Goal: Task Accomplishment & Management: Manage account settings

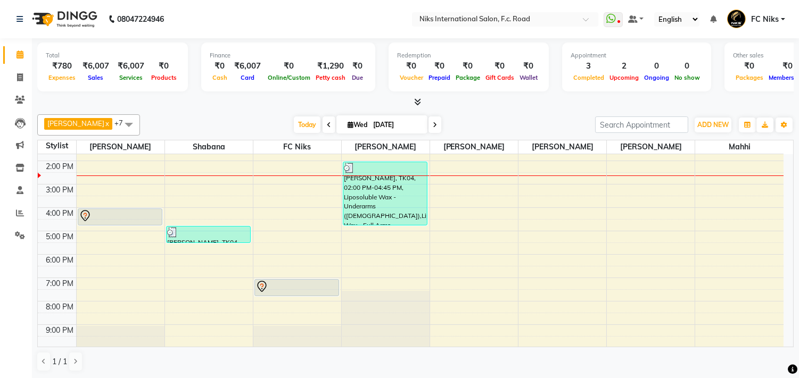
scroll to position [157, 0]
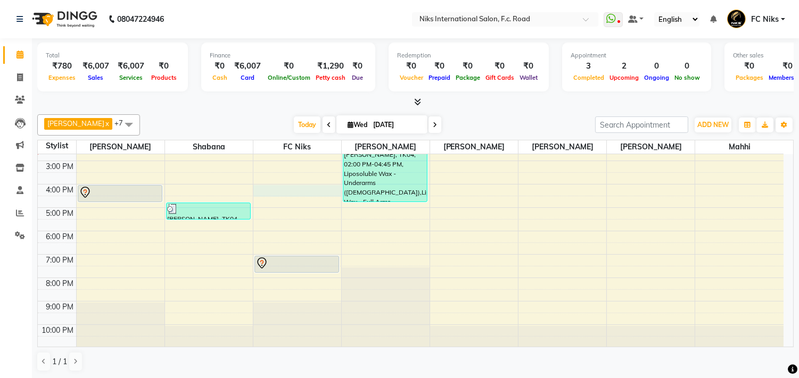
click at [278, 190] on div "8:00 AM 9:00 AM 10:00 AM 11:00 AM 12:00 PM 1:00 PM 2:00 PM 3:00 PM 4:00 PM 5:00…" at bounding box center [410, 172] width 745 height 351
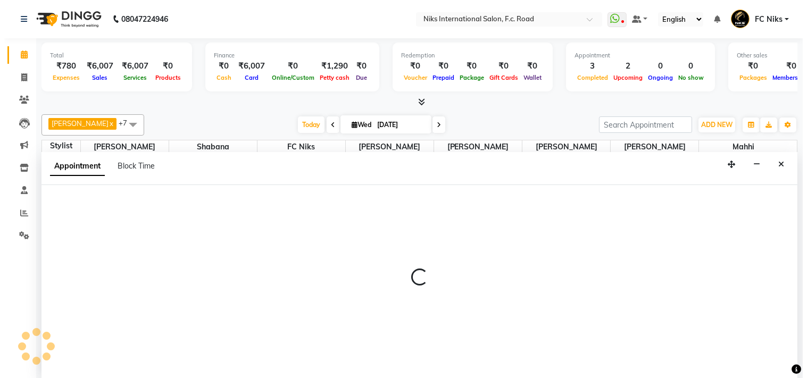
scroll to position [1, 0]
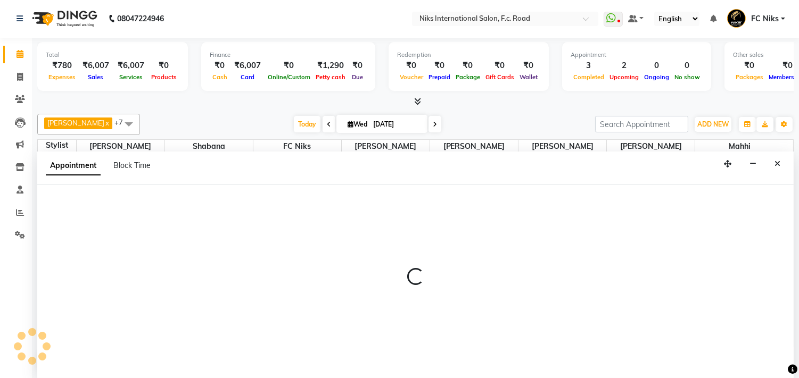
select select "800"
select select "tentative"
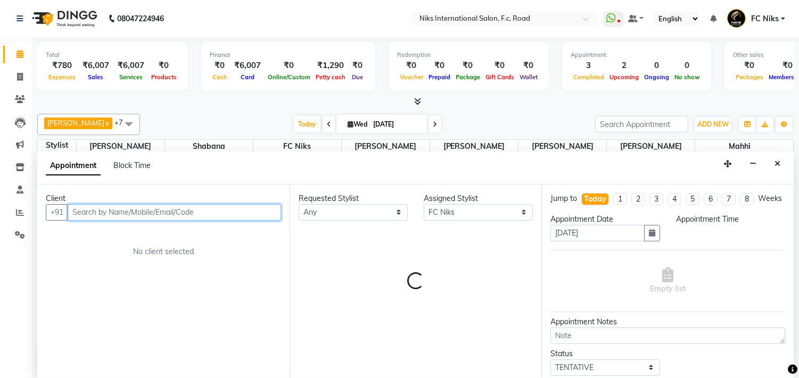
select select "960"
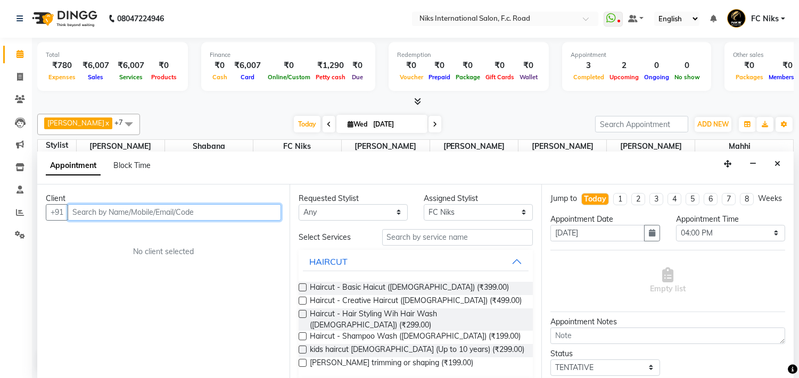
click at [149, 213] on input "text" at bounding box center [174, 212] width 213 height 16
type input "7"
click at [778, 162] on icon "Close" at bounding box center [777, 163] width 6 height 7
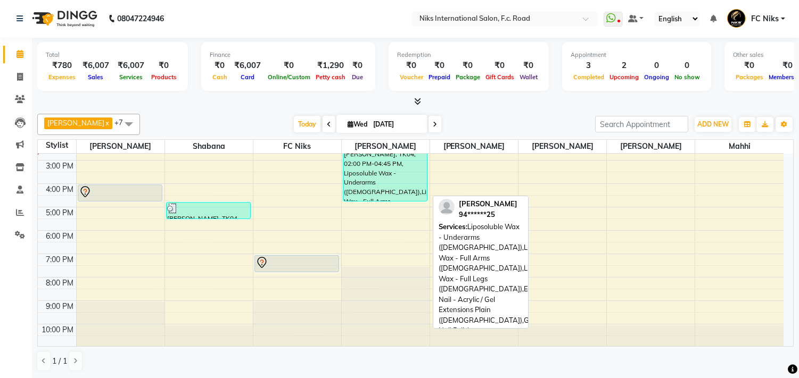
click at [379, 176] on div "[PERSON_NAME], TK04, 02:00 PM-04:45 PM, Liposoluble Wax - Underarms ([DEMOGRAPH…" at bounding box center [385, 169] width 84 height 63
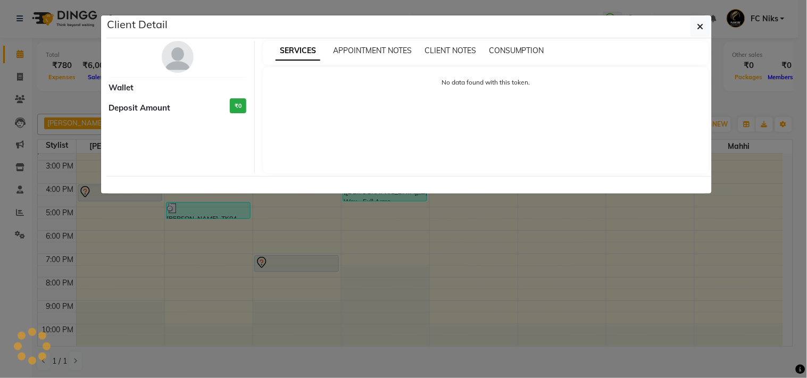
select select "3"
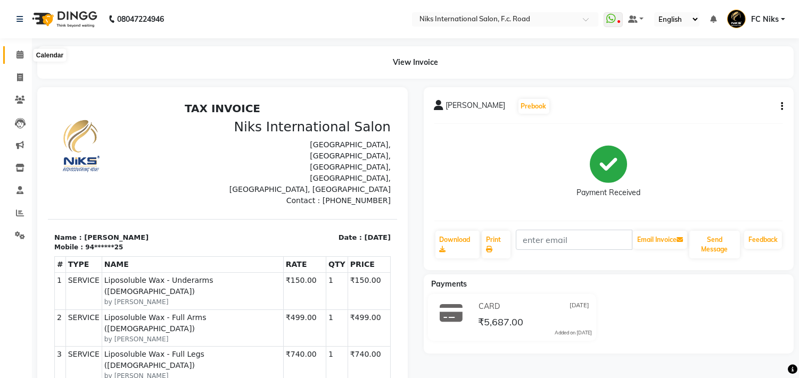
click at [21, 56] on icon at bounding box center [19, 55] width 7 height 8
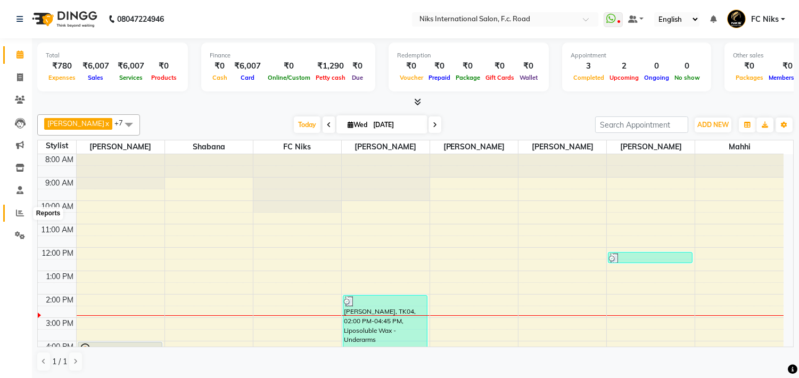
click at [12, 211] on span at bounding box center [20, 213] width 19 height 12
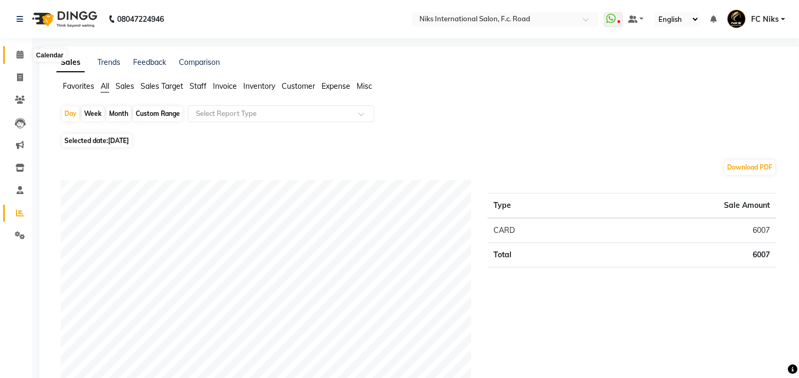
click at [19, 52] on icon at bounding box center [19, 55] width 7 height 8
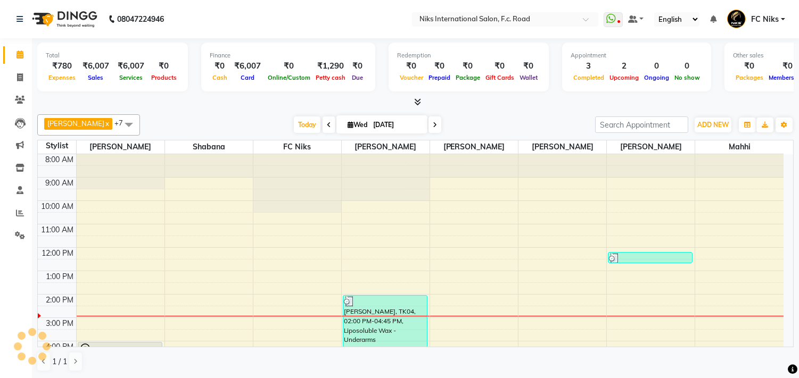
scroll to position [139, 0]
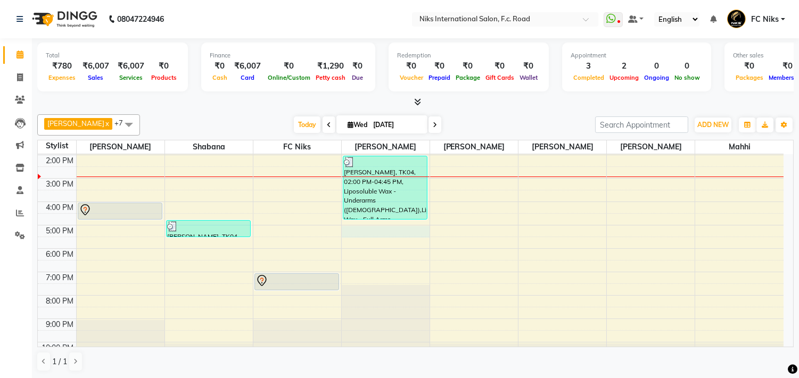
click at [350, 236] on div "8:00 AM 9:00 AM 10:00 AM 11:00 AM 12:00 PM 1:00 PM 2:00 PM 3:00 PM 4:00 PM 5:00…" at bounding box center [410, 190] width 745 height 351
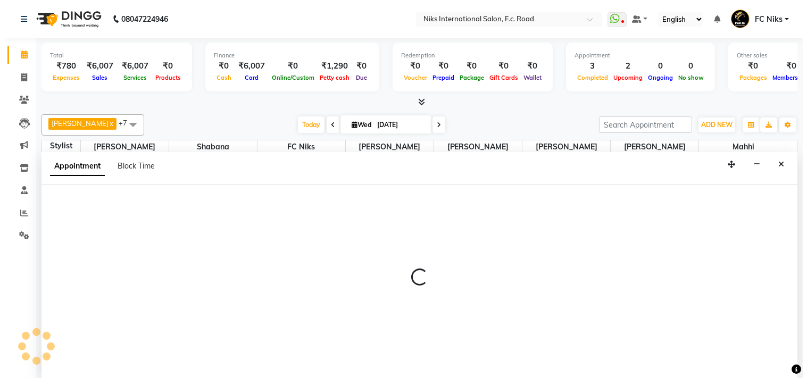
scroll to position [1, 0]
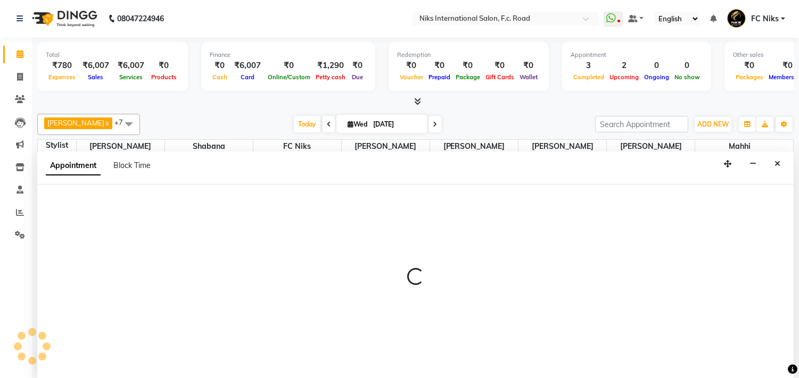
select select "160"
select select "tentative"
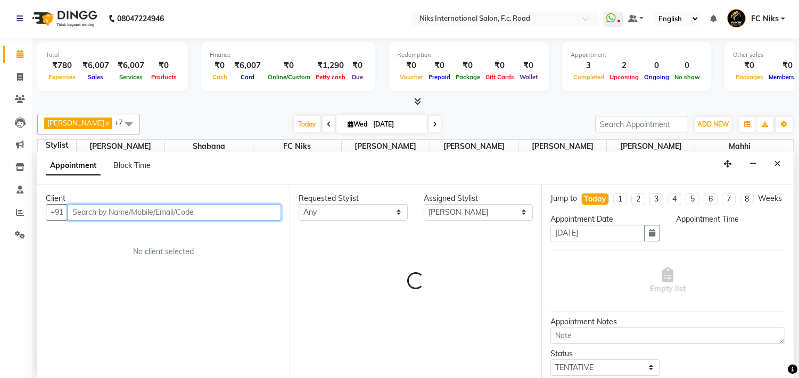
select select "1020"
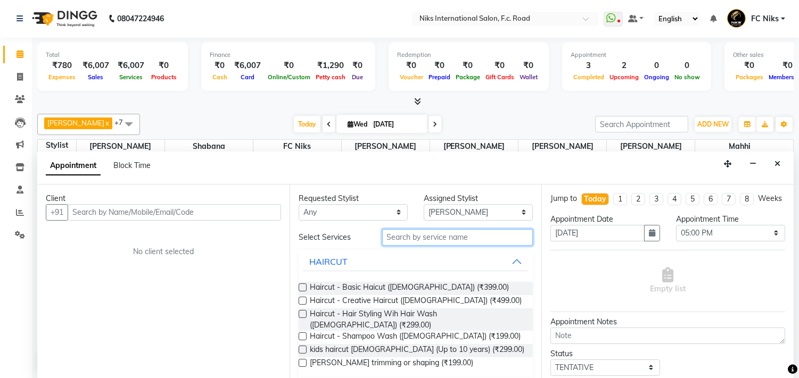
click at [397, 231] on input "text" at bounding box center [457, 237] width 151 height 16
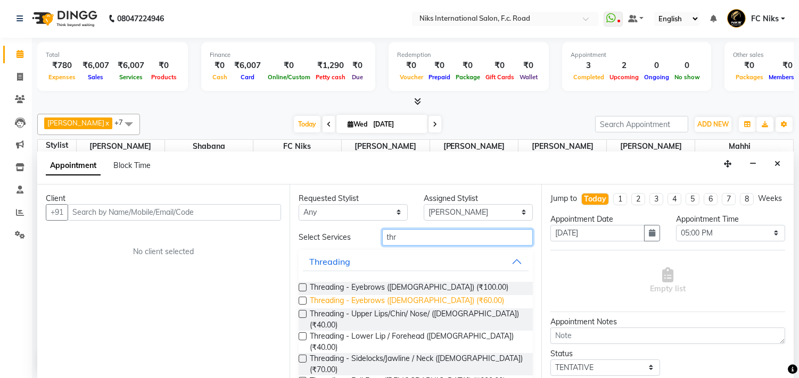
type input "thr"
click at [370, 301] on span "Threading - Eyebrows ([DEMOGRAPHIC_DATA]) (₹60.00)" at bounding box center [407, 301] width 194 height 13
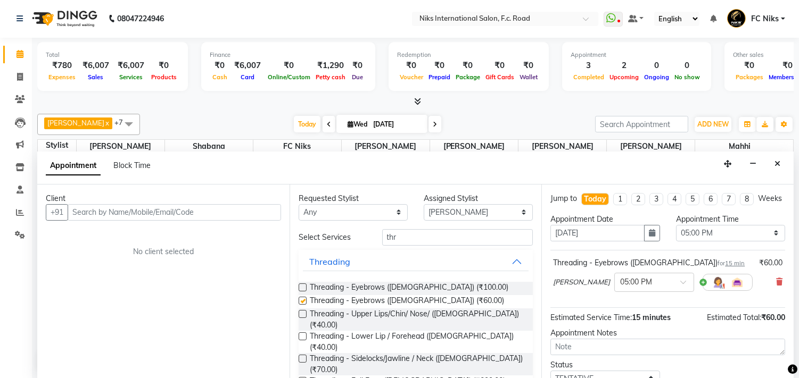
checkbox input "false"
click at [249, 220] on input "text" at bounding box center [174, 212] width 213 height 16
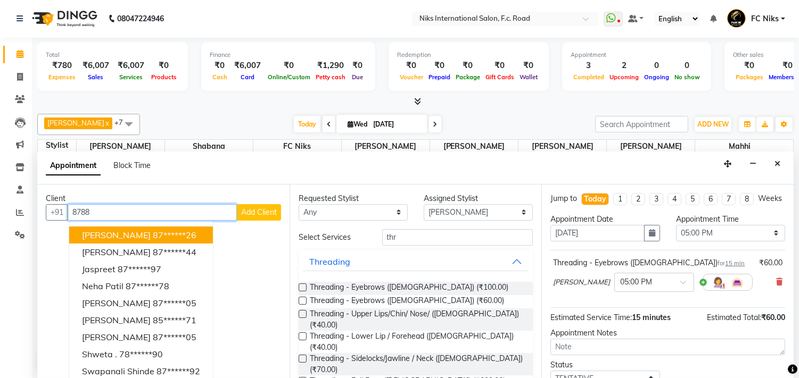
drag, startPoint x: 236, startPoint y: 10, endPoint x: 151, endPoint y: 210, distance: 217.4
click at [151, 210] on input "8788" at bounding box center [152, 212] width 169 height 16
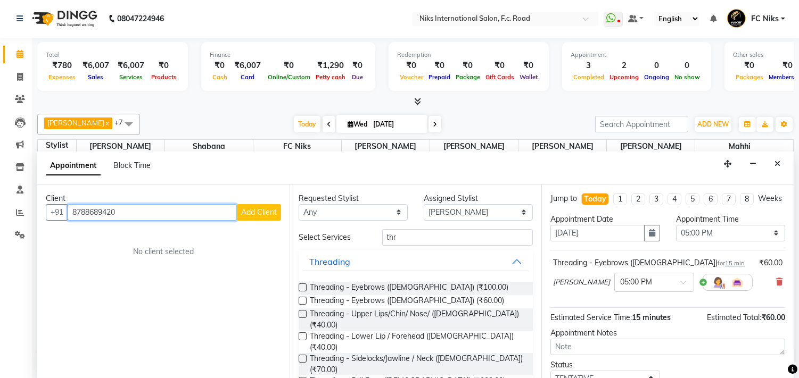
type input "8788689420"
click at [262, 214] on span "Add Client" at bounding box center [259, 212] width 36 height 10
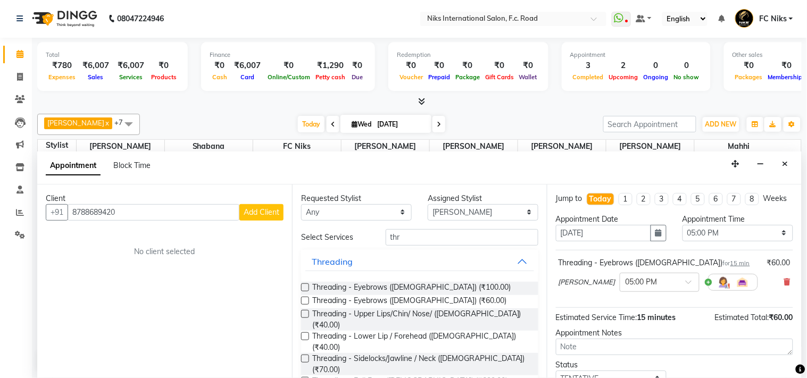
select select "22"
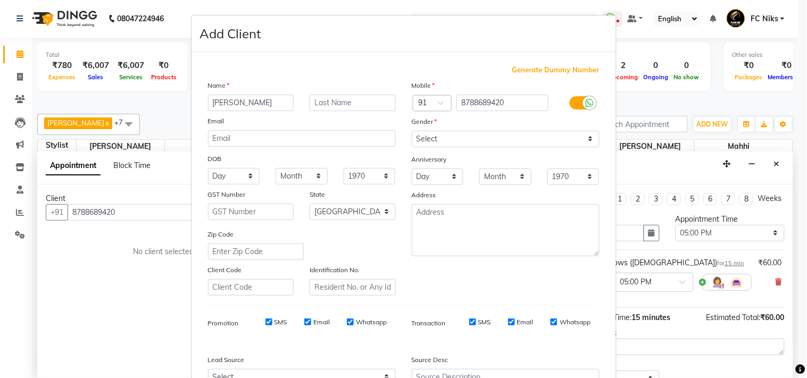
type input "[PERSON_NAME]"
click at [325, 109] on input "text" at bounding box center [353, 103] width 86 height 16
type input "[PERSON_NAME]"
click at [432, 135] on select "Select [DEMOGRAPHIC_DATA] [DEMOGRAPHIC_DATA] Other Prefer Not To Say" at bounding box center [506, 139] width 188 height 16
select select "[DEMOGRAPHIC_DATA]"
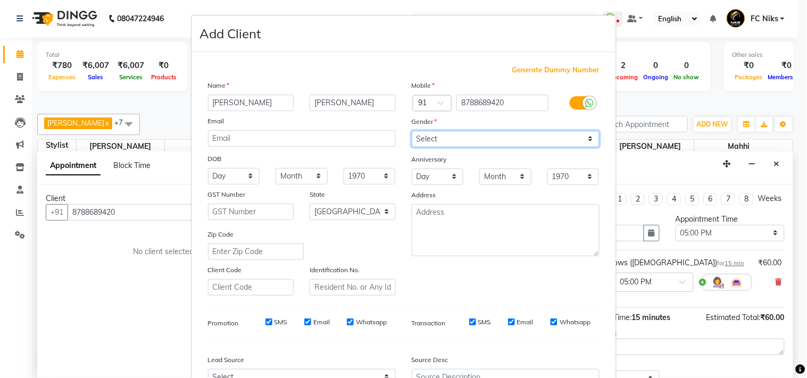
click at [412, 131] on select "Select [DEMOGRAPHIC_DATA] [DEMOGRAPHIC_DATA] Other Prefer Not To Say" at bounding box center [506, 139] width 188 height 16
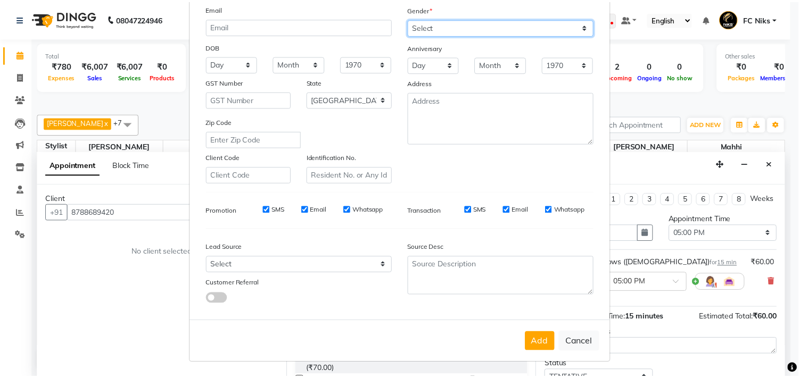
scroll to position [113, 0]
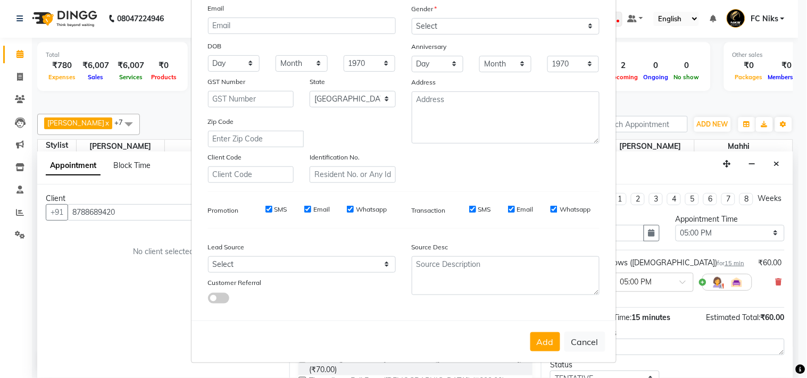
click at [553, 342] on button "Add" at bounding box center [545, 342] width 30 height 19
type input "87******20"
select select
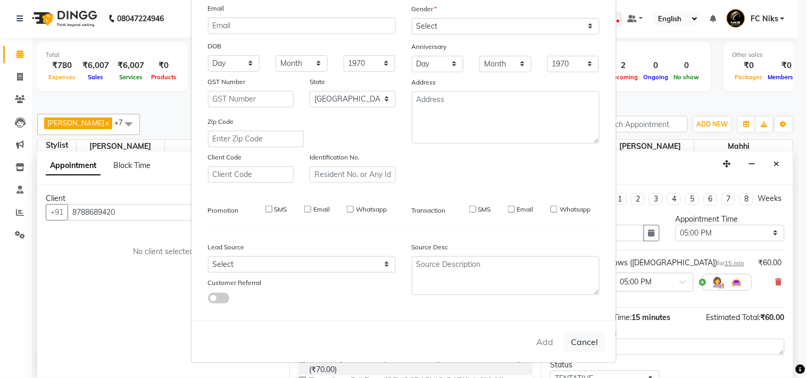
select select "null"
select select
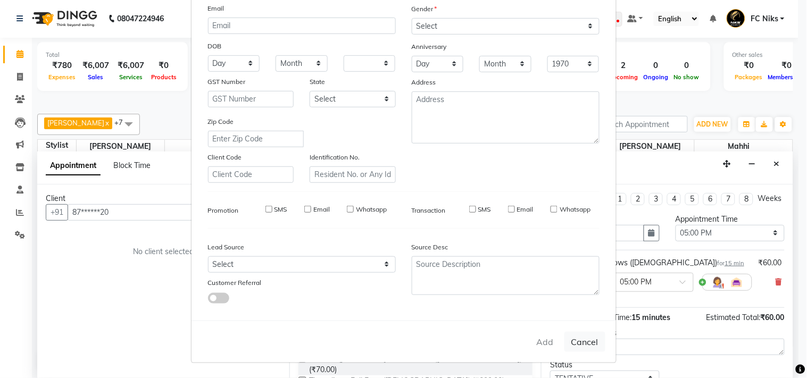
checkbox input "false"
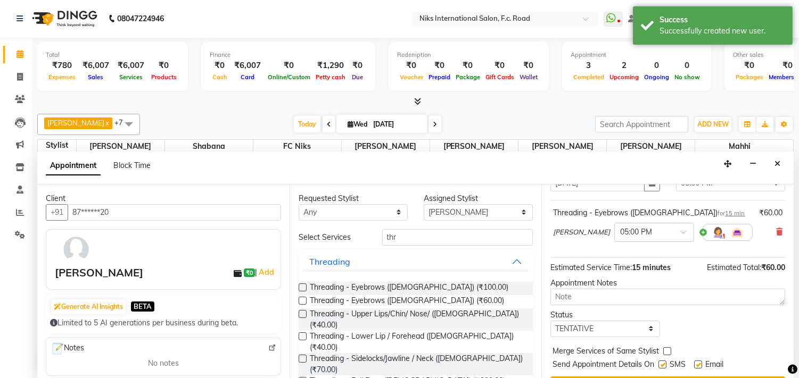
scroll to position [78, 0]
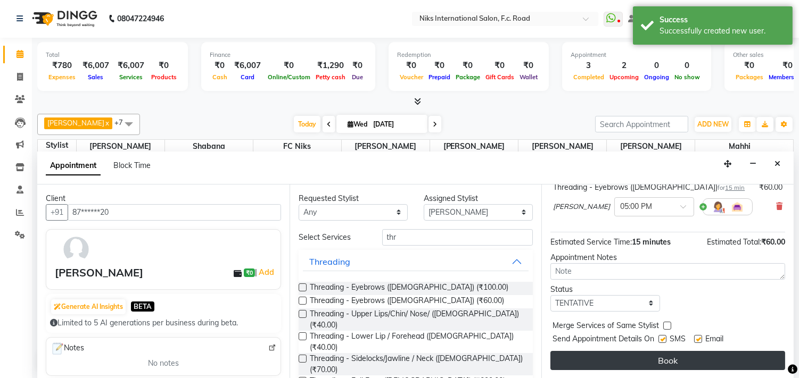
click at [657, 363] on button "Book" at bounding box center [667, 360] width 235 height 19
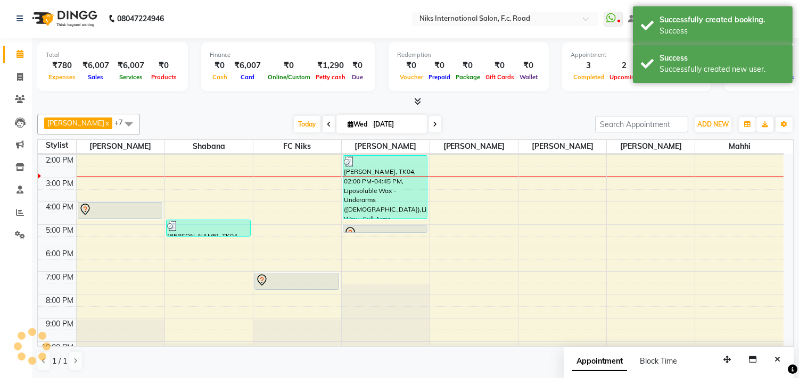
scroll to position [0, 0]
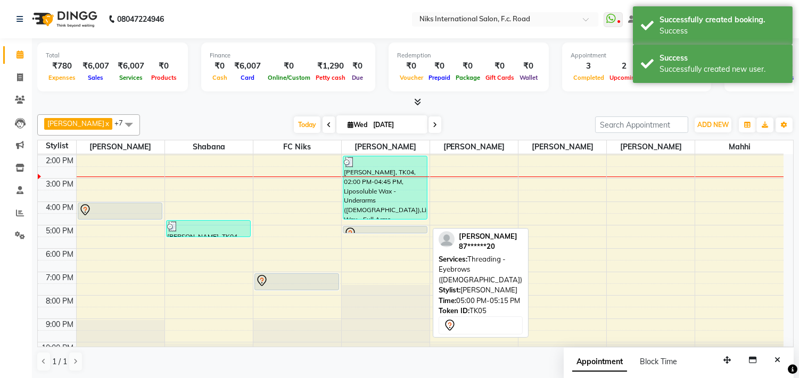
click at [374, 231] on div at bounding box center [385, 233] width 84 height 4
select select "7"
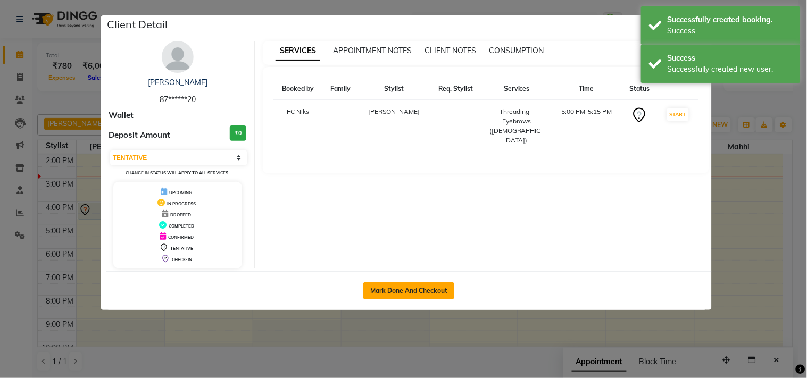
click at [423, 290] on button "Mark Done And Checkout" at bounding box center [408, 291] width 91 height 17
select select "service"
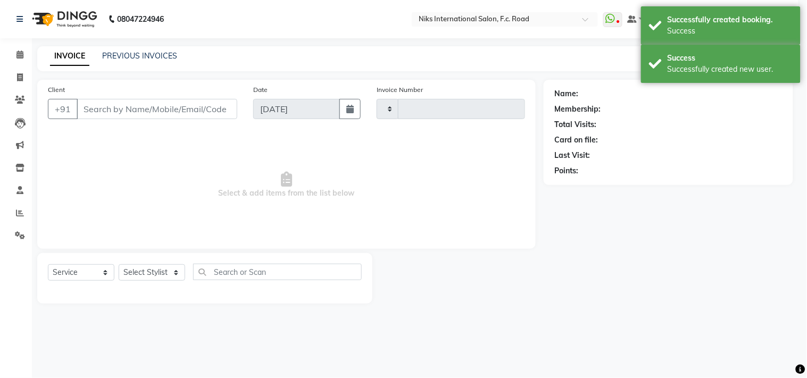
type input "1835"
select select "7"
type input "87******20"
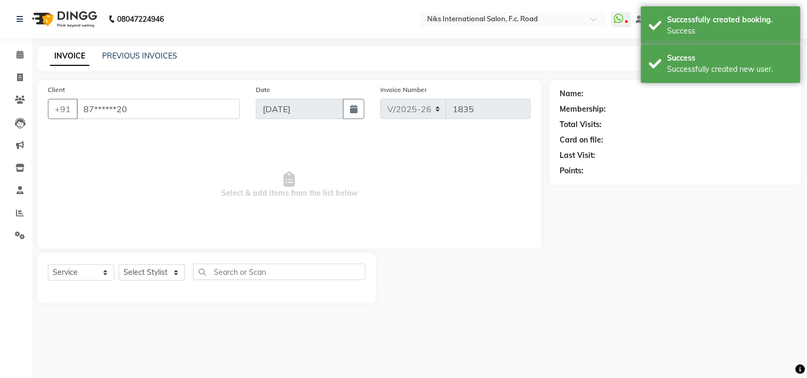
select select "160"
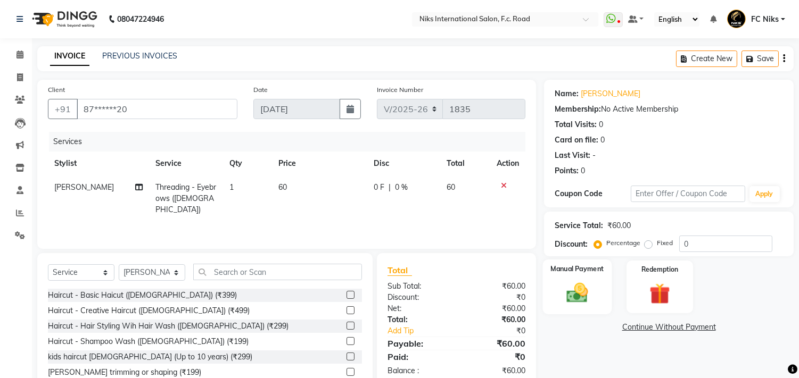
click at [561, 285] on img at bounding box center [577, 293] width 35 height 25
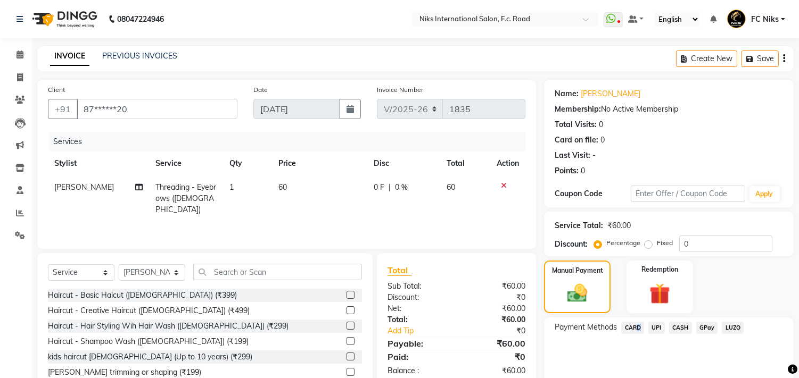
click at [634, 331] on span "CARD" at bounding box center [632, 328] width 23 height 12
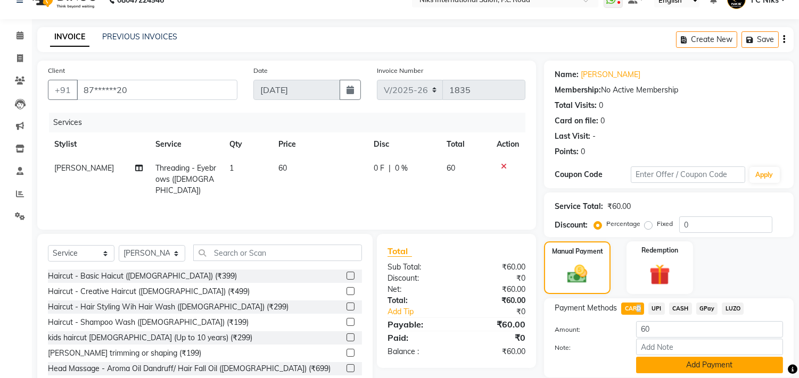
click at [707, 359] on button "Add Payment" at bounding box center [709, 365] width 147 height 16
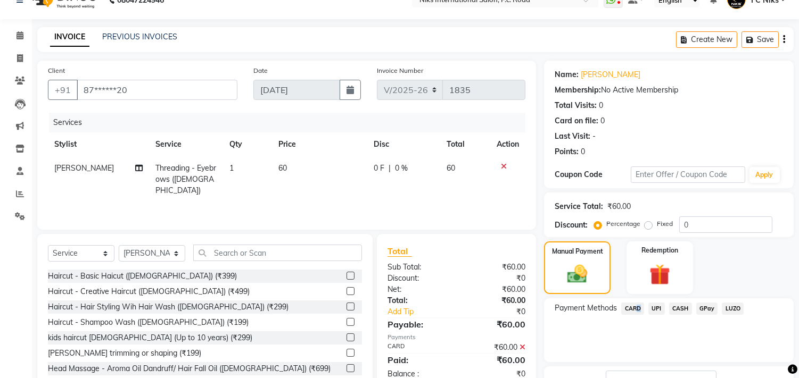
scroll to position [78, 0]
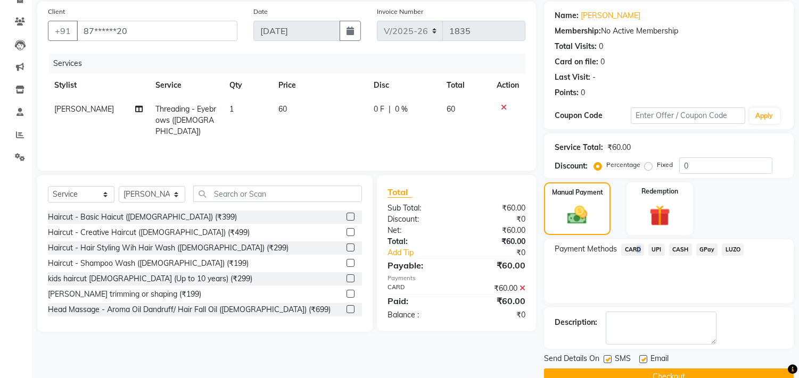
click at [668, 376] on button "Checkout" at bounding box center [669, 377] width 250 height 16
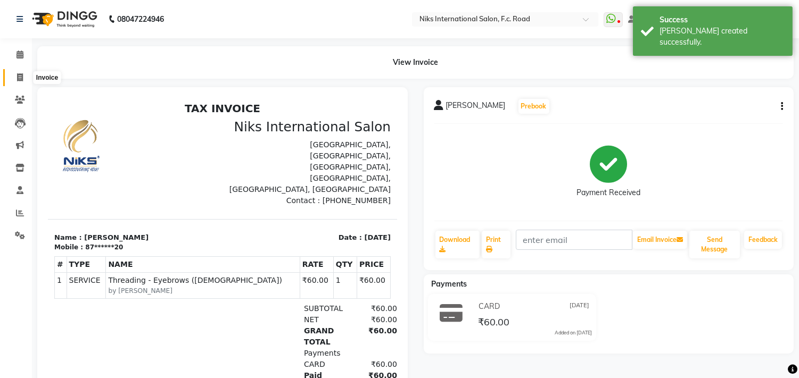
click at [20, 78] on icon at bounding box center [20, 77] width 6 height 8
select select "service"
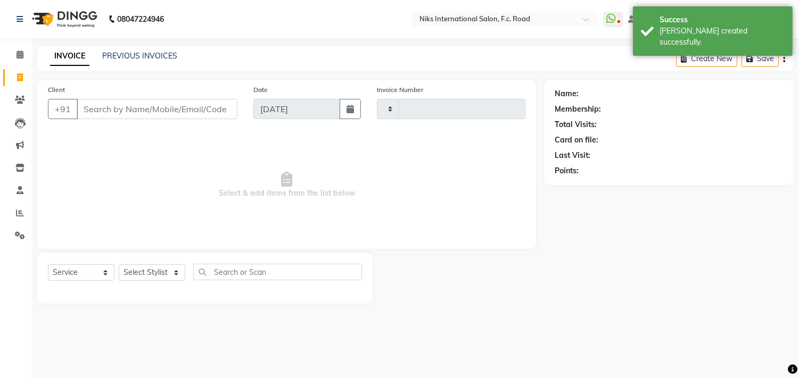
type input "1836"
select select "7"
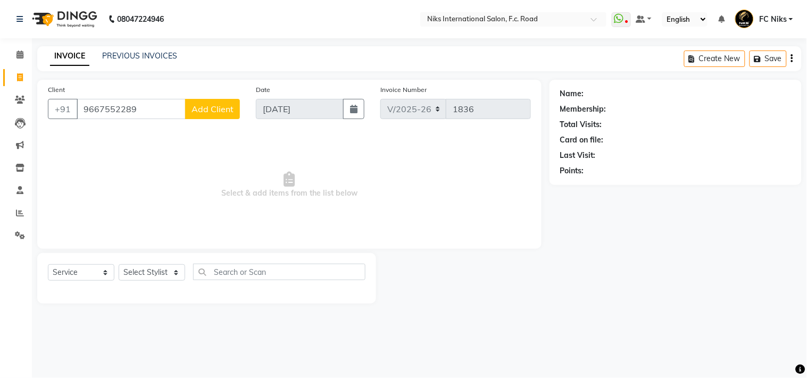
type input "9667552289"
click at [213, 110] on span "Add Client" at bounding box center [213, 109] width 42 height 11
select select "22"
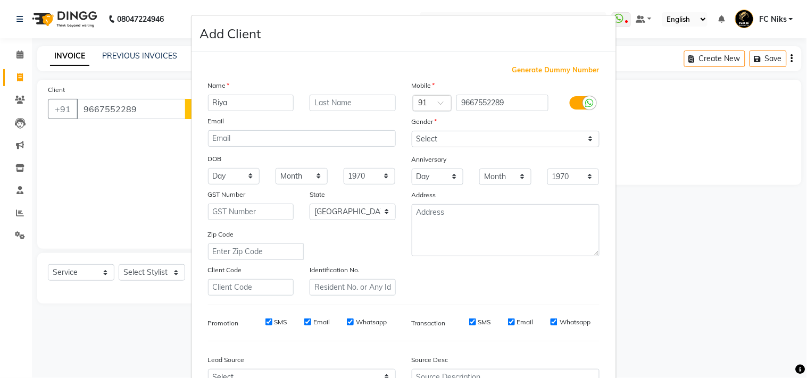
type input "Riya"
click at [356, 93] on div "Name" at bounding box center [302, 87] width 204 height 15
click at [321, 107] on input "text" at bounding box center [353, 103] width 86 height 16
type input "[PERSON_NAME]"
drag, startPoint x: 435, startPoint y: 135, endPoint x: 445, endPoint y: 142, distance: 11.8
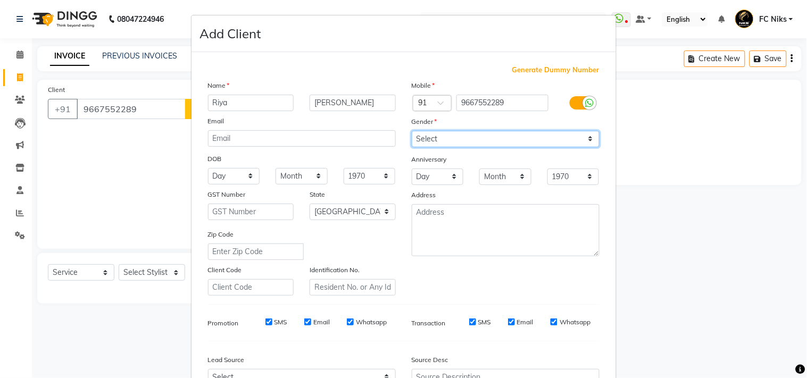
click at [435, 135] on select "Select [DEMOGRAPHIC_DATA] [DEMOGRAPHIC_DATA] Other Prefer Not To Say" at bounding box center [506, 139] width 188 height 16
select select "[DEMOGRAPHIC_DATA]"
click at [412, 131] on select "Select [DEMOGRAPHIC_DATA] [DEMOGRAPHIC_DATA] Other Prefer Not To Say" at bounding box center [506, 139] width 188 height 16
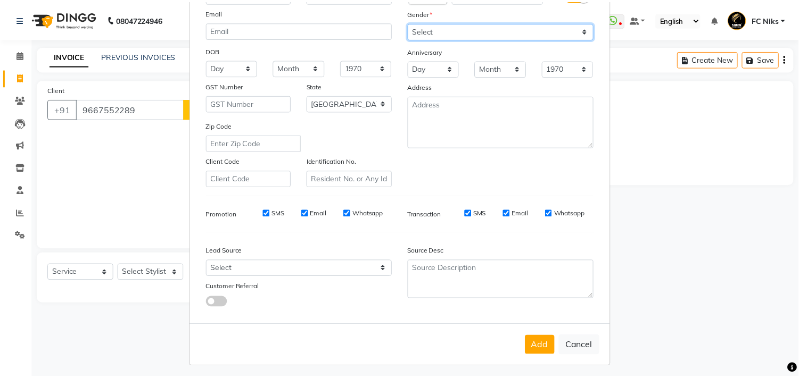
scroll to position [113, 0]
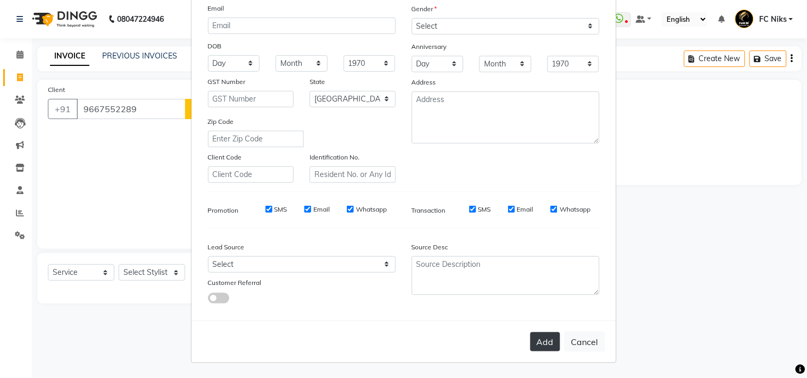
click at [550, 344] on button "Add" at bounding box center [545, 342] width 30 height 19
type input "96******89"
select select
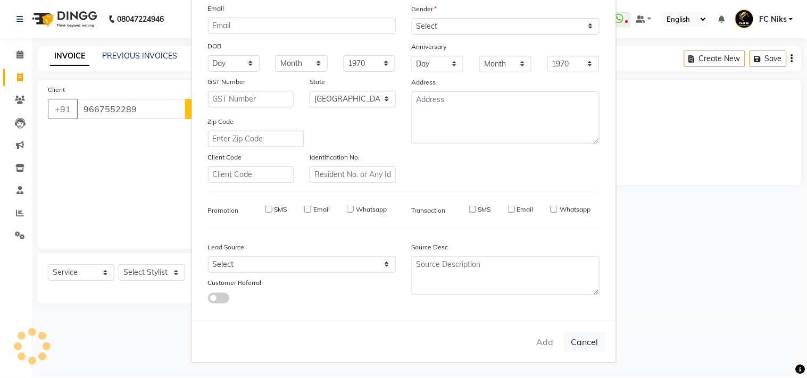
select select "null"
select select
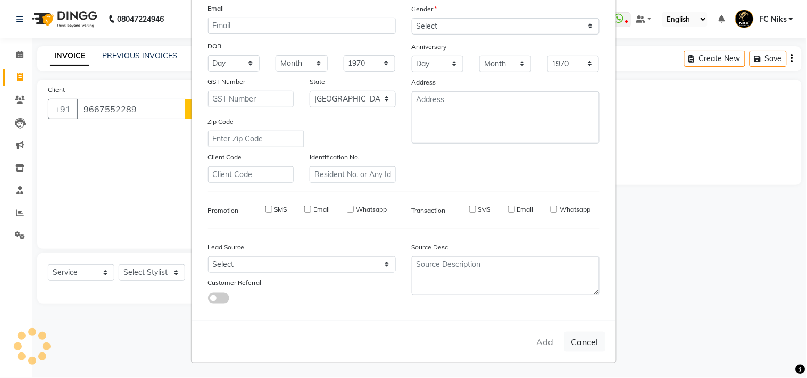
checkbox input "false"
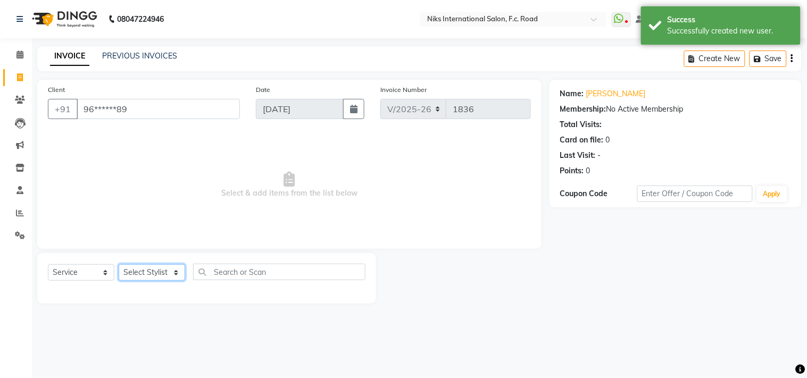
click at [160, 272] on select "Select Stylist [PERSON_NAME] [PERSON_NAME] CA [PERSON_NAME] Niks [PERSON_NAME] …" at bounding box center [152, 272] width 67 height 16
select select "82852"
click at [119, 265] on select "Select Stylist [PERSON_NAME] [PERSON_NAME] CA [PERSON_NAME] Niks [PERSON_NAME] …" at bounding box center [152, 272] width 67 height 16
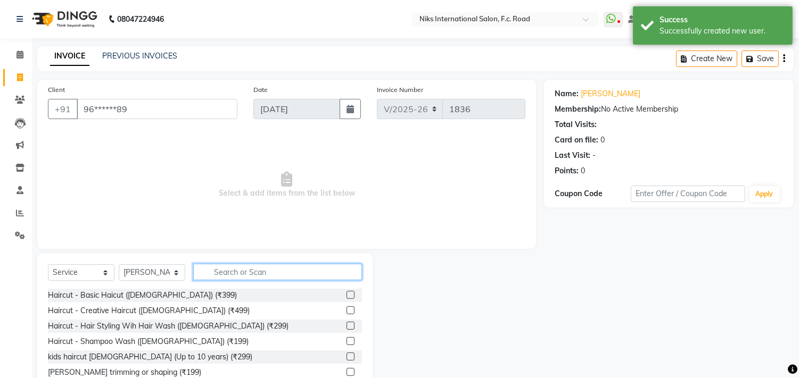
click at [253, 271] on input "text" at bounding box center [277, 272] width 169 height 16
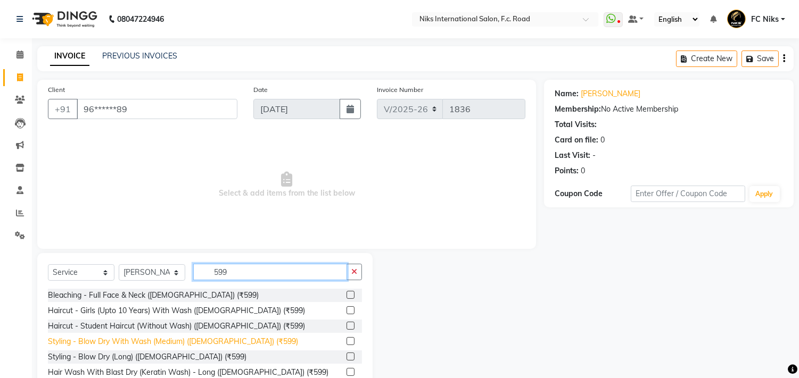
type input "599"
click at [193, 342] on div "Styling - Blow Dry With Wash (Medium) ([DEMOGRAPHIC_DATA]) (₹599)" at bounding box center [173, 341] width 250 height 11
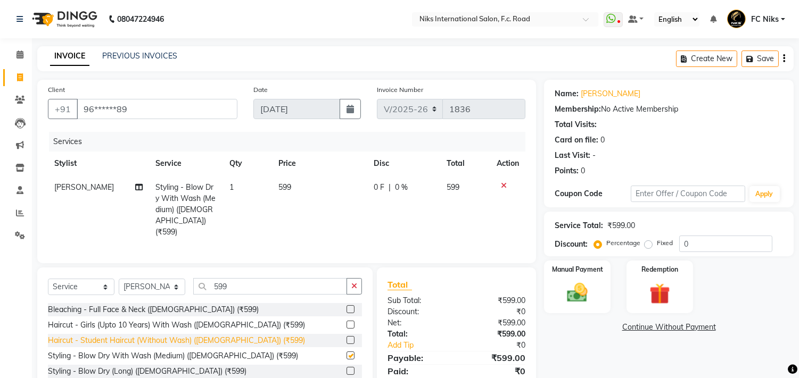
checkbox input "false"
click at [316, 198] on td "599" at bounding box center [319, 210] width 95 height 69
select select "82852"
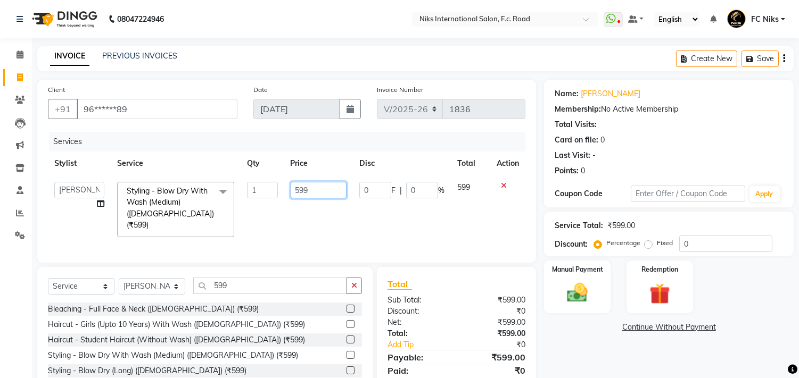
click at [315, 194] on input "599" at bounding box center [318, 190] width 56 height 16
type input "5"
type input "600"
click at [626, 359] on div "Name: [PERSON_NAME] Membership: No Active Membership Total Visits: Card on file…" at bounding box center [673, 252] width 258 height 344
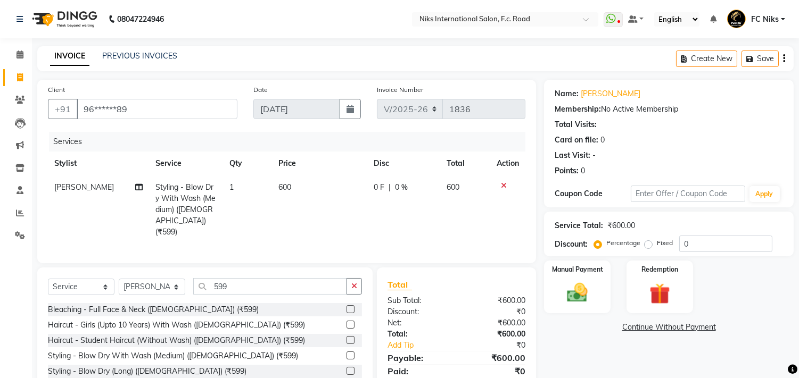
click at [593, 315] on div "Name: [PERSON_NAME] Membership: No Active Membership Total Visits: Card on file…" at bounding box center [673, 252] width 258 height 345
click at [571, 287] on img at bounding box center [577, 293] width 35 height 25
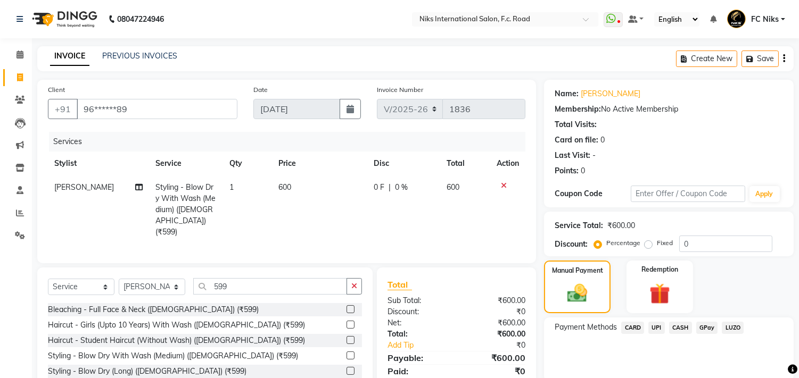
click at [628, 326] on span "CARD" at bounding box center [632, 328] width 23 height 12
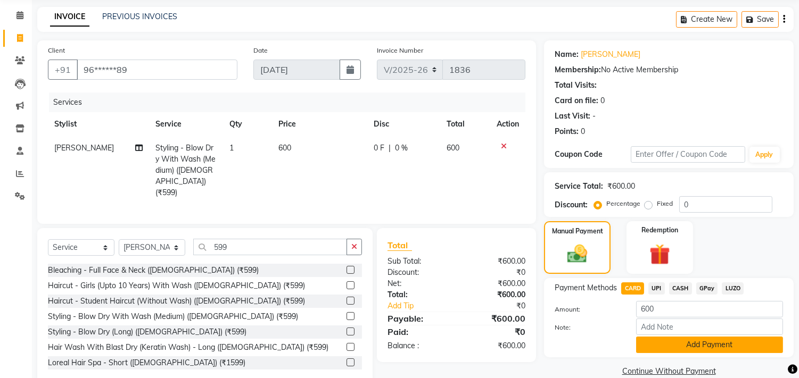
click at [660, 350] on button "Add Payment" at bounding box center [709, 345] width 147 height 16
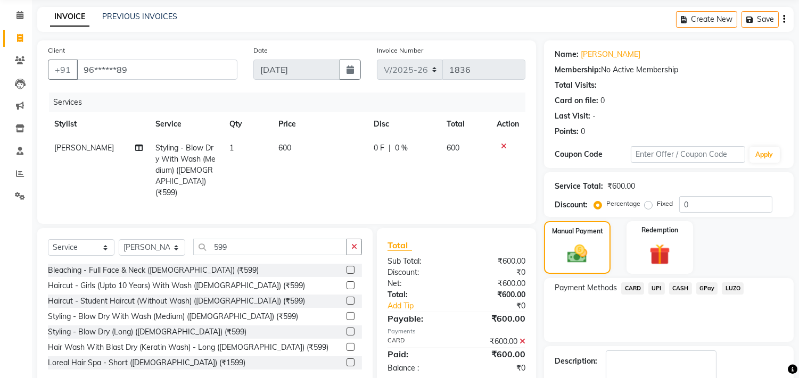
scroll to position [100, 0]
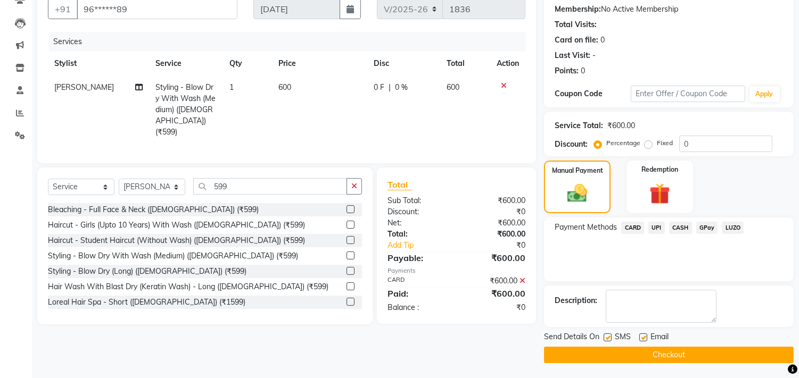
click at [644, 354] on button "Checkout" at bounding box center [669, 355] width 250 height 16
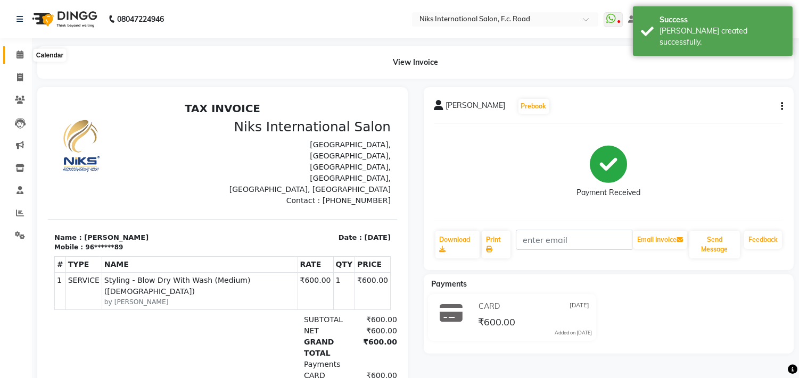
click at [19, 55] on icon at bounding box center [19, 55] width 7 height 8
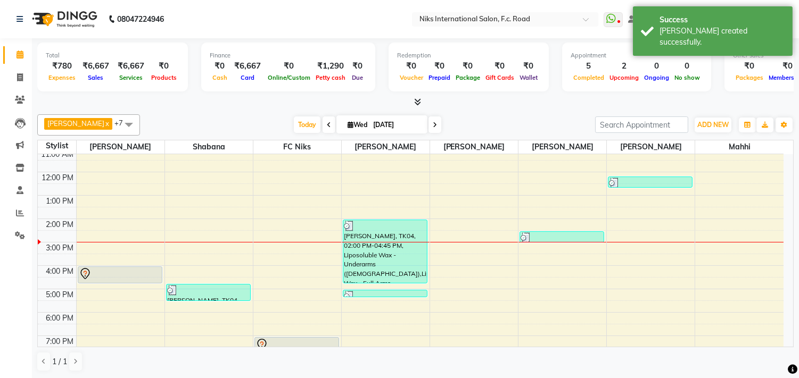
scroll to position [78, 0]
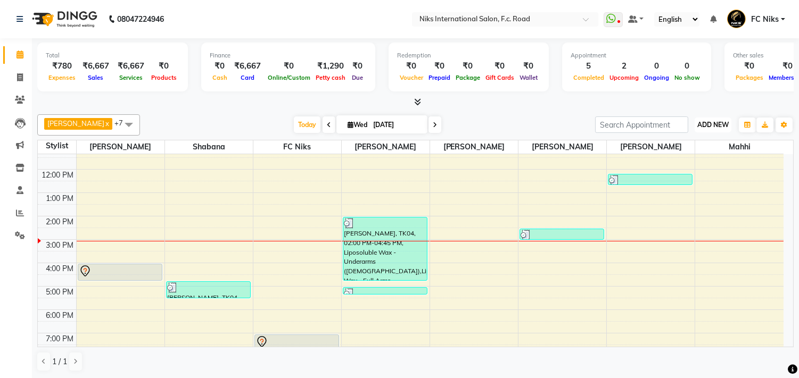
click at [722, 128] on span "ADD NEW" at bounding box center [712, 125] width 31 height 8
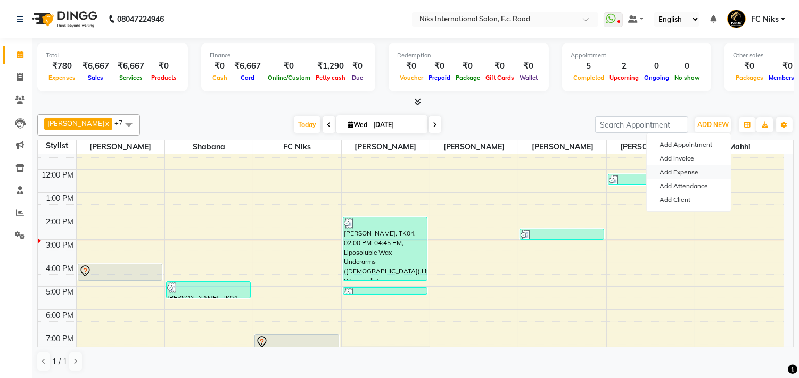
click at [708, 176] on link "Add Expense" at bounding box center [688, 172] width 84 height 14
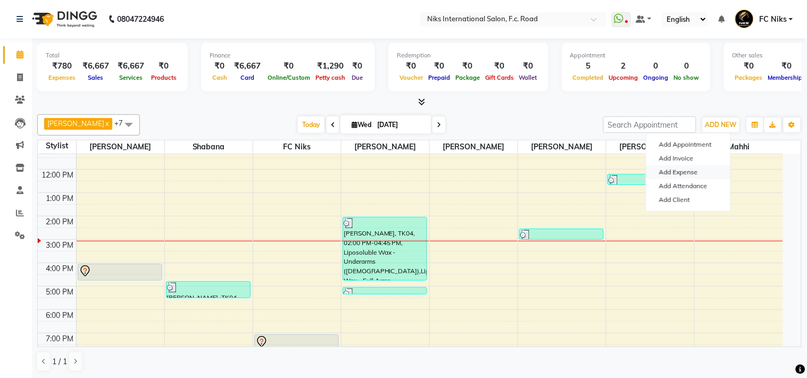
select select "1"
select select "2355"
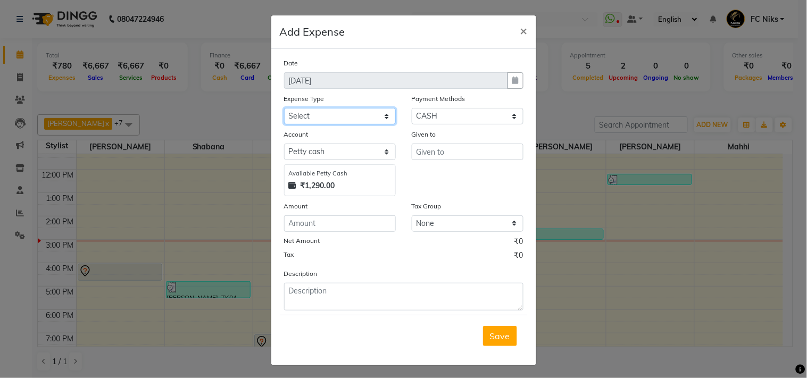
click at [322, 121] on select "Select Cash transfer to hub Client Snacks Donation Equipment Maintenance Miscel…" at bounding box center [340, 116] width 112 height 16
select select "954"
click at [284, 108] on select "Select Cash transfer to hub Client Snacks Donation Equipment Maintenance Miscel…" at bounding box center [340, 116] width 112 height 16
click at [337, 222] on input "number" at bounding box center [340, 223] width 112 height 16
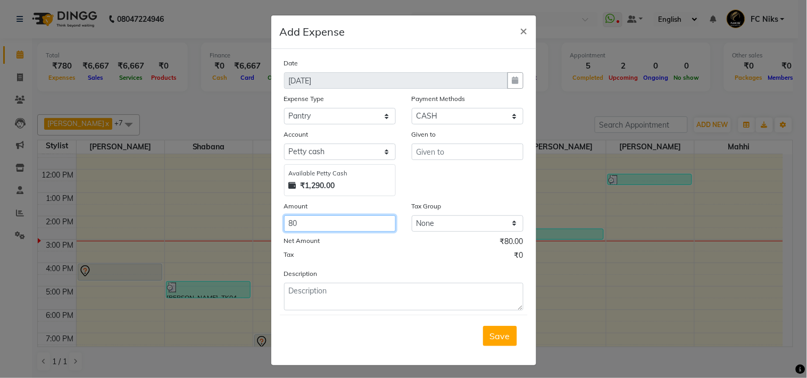
type input "80"
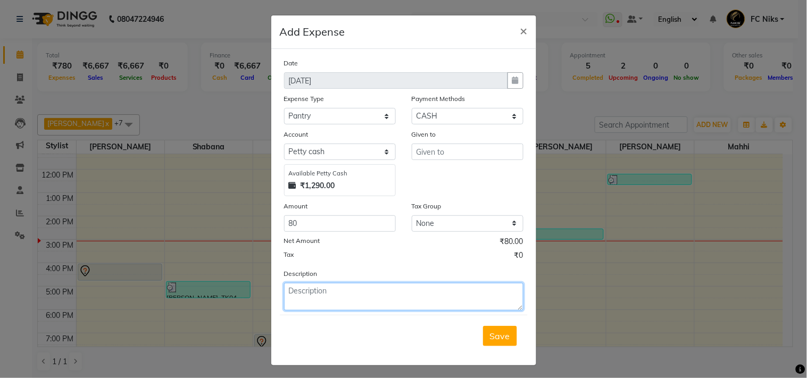
click at [386, 304] on textarea at bounding box center [403, 297] width 239 height 28
type textarea "milk,coffe"
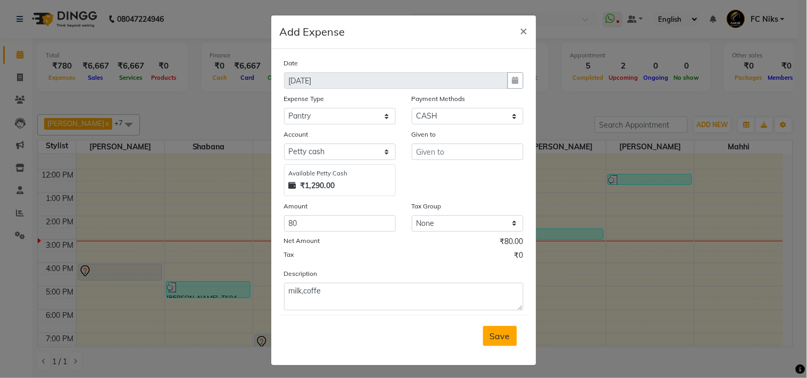
click at [497, 342] on button "Save" at bounding box center [500, 336] width 34 height 20
click at [451, 144] on input "text" at bounding box center [468, 152] width 112 height 16
type input ",,,"
click at [483, 332] on button "Save" at bounding box center [500, 336] width 34 height 20
